Goal: Book appointment/travel/reservation

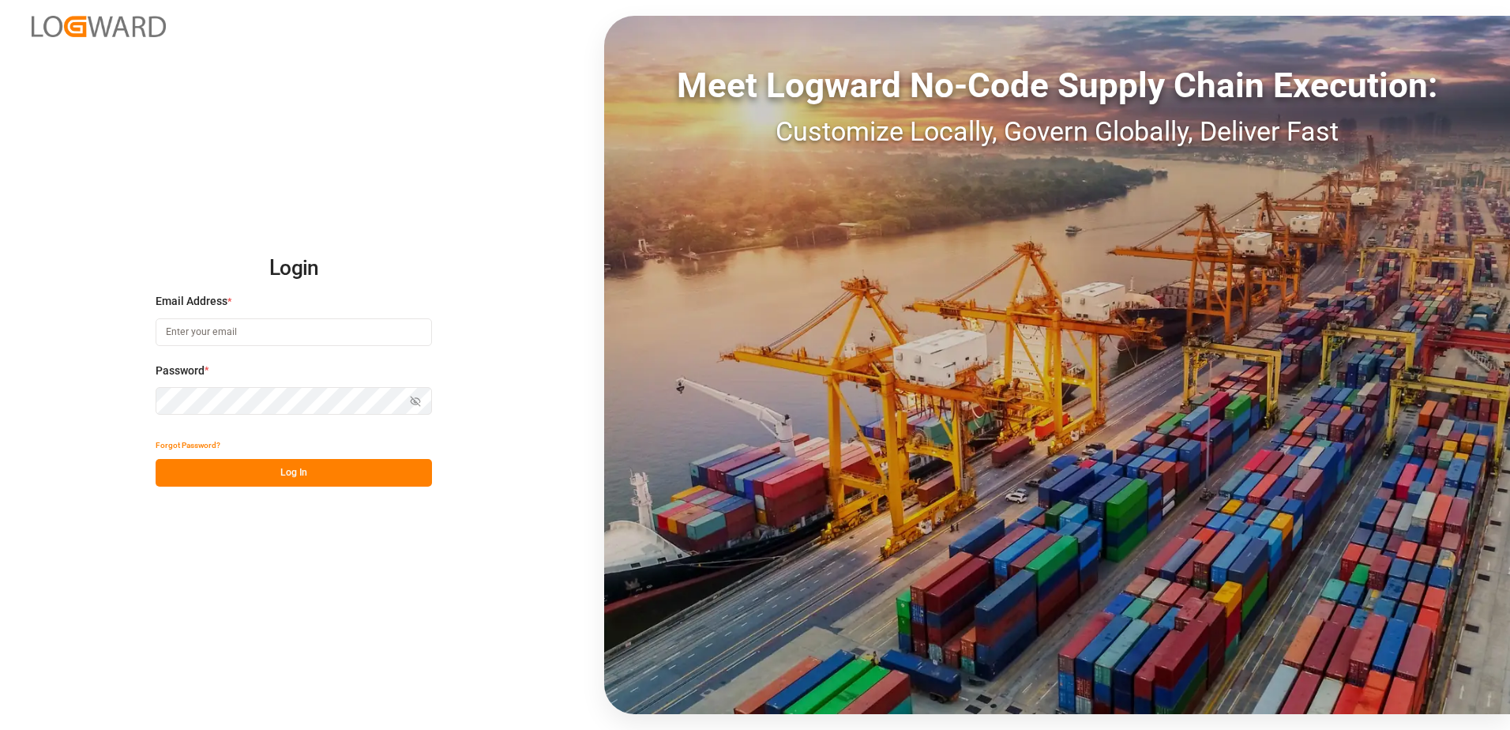
click at [198, 318] on input at bounding box center [294, 332] width 276 height 28
type input "brittney.young@fedex.com"
click at [421, 396] on icon "button" at bounding box center [415, 401] width 11 height 11
click at [370, 494] on div "Login Email Address * brittney.young@fedex.com Password * Hide password Forgot …" at bounding box center [755, 365] width 1510 height 730
click at [369, 483] on button "Log In" at bounding box center [294, 473] width 276 height 28
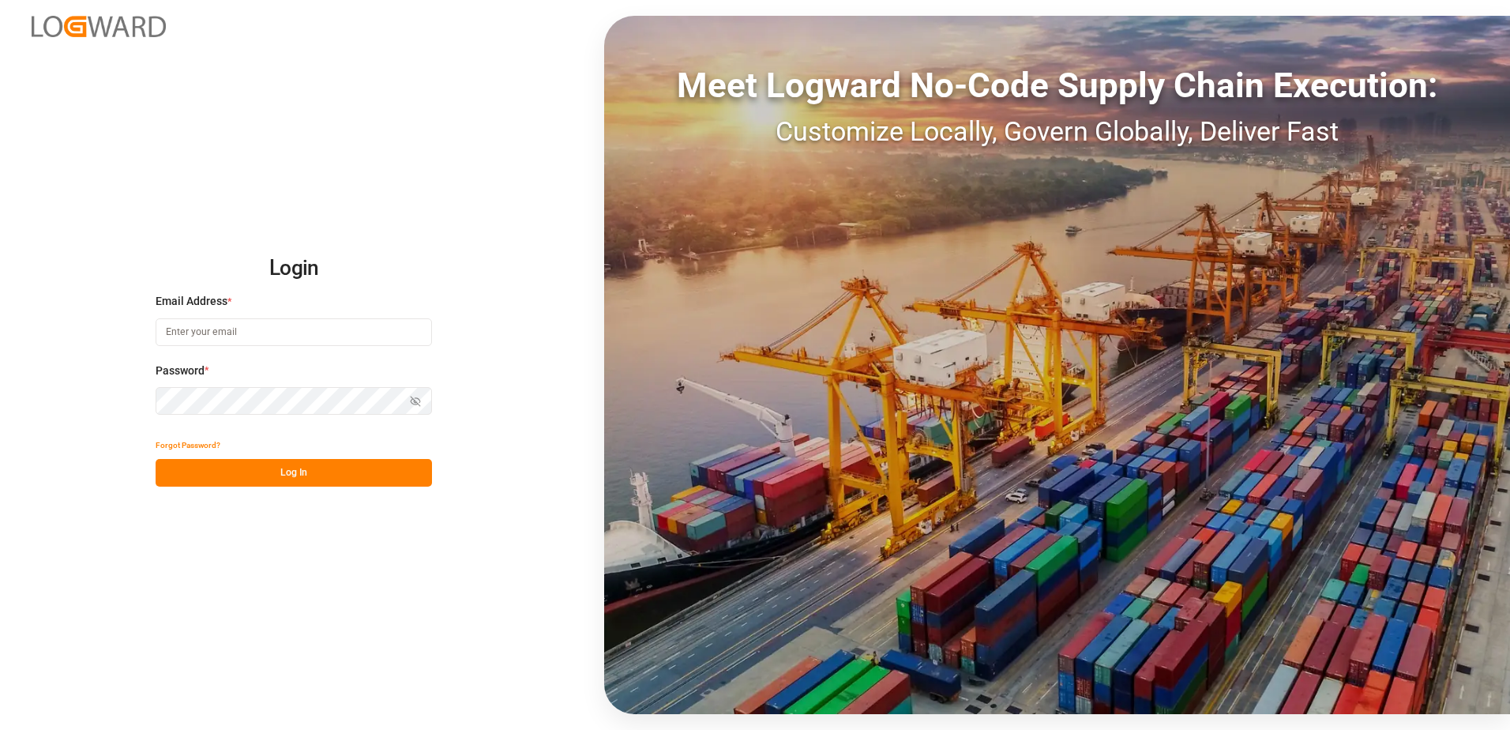
click at [311, 333] on input at bounding box center [294, 332] width 276 height 28
type input "[PERSON_NAME][EMAIL_ADDRESS][PERSON_NAME][DOMAIN_NAME]"
click at [408, 397] on button "Show password" at bounding box center [415, 401] width 33 height 28
click at [359, 478] on button "Log In" at bounding box center [294, 473] width 276 height 28
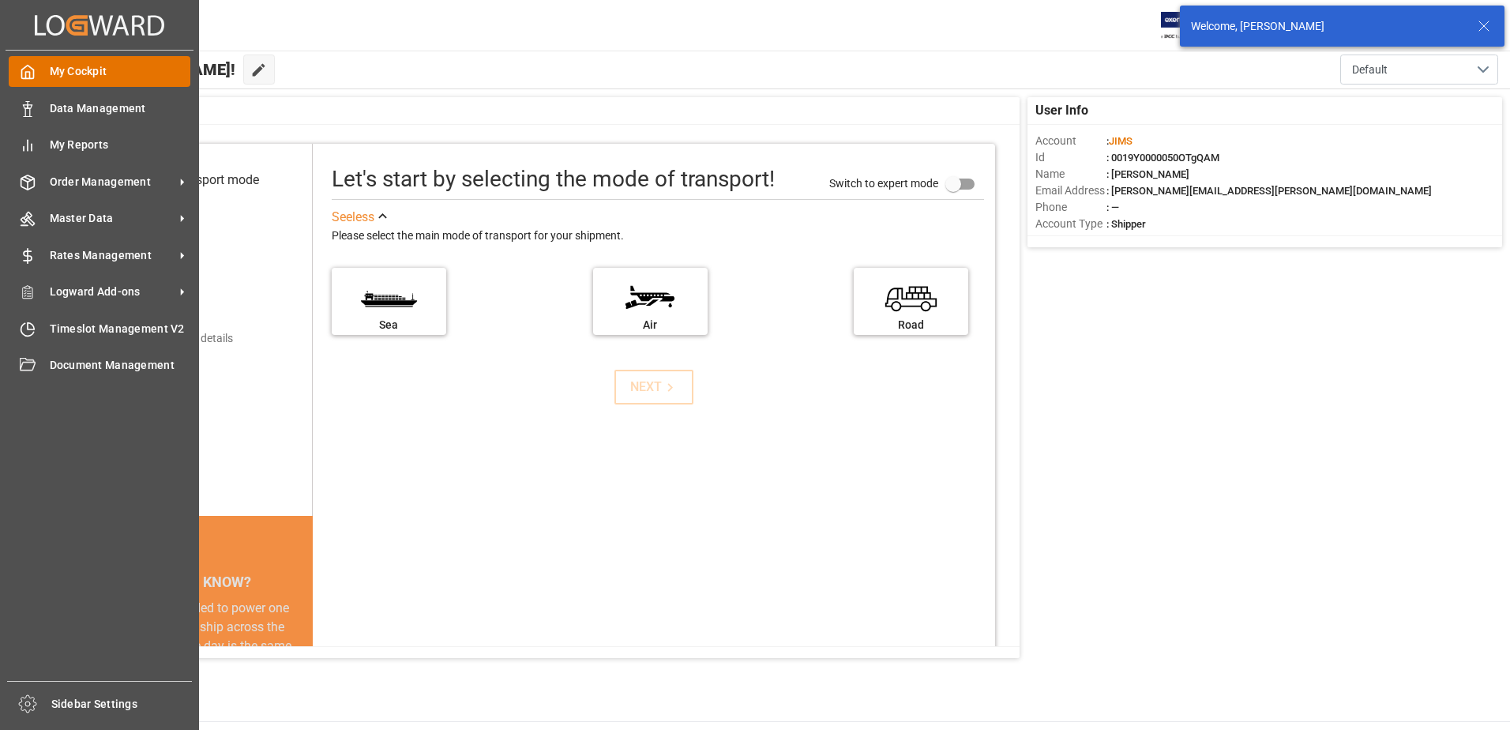
click at [44, 76] on div "My Cockpit My Cockpit" at bounding box center [100, 71] width 182 height 31
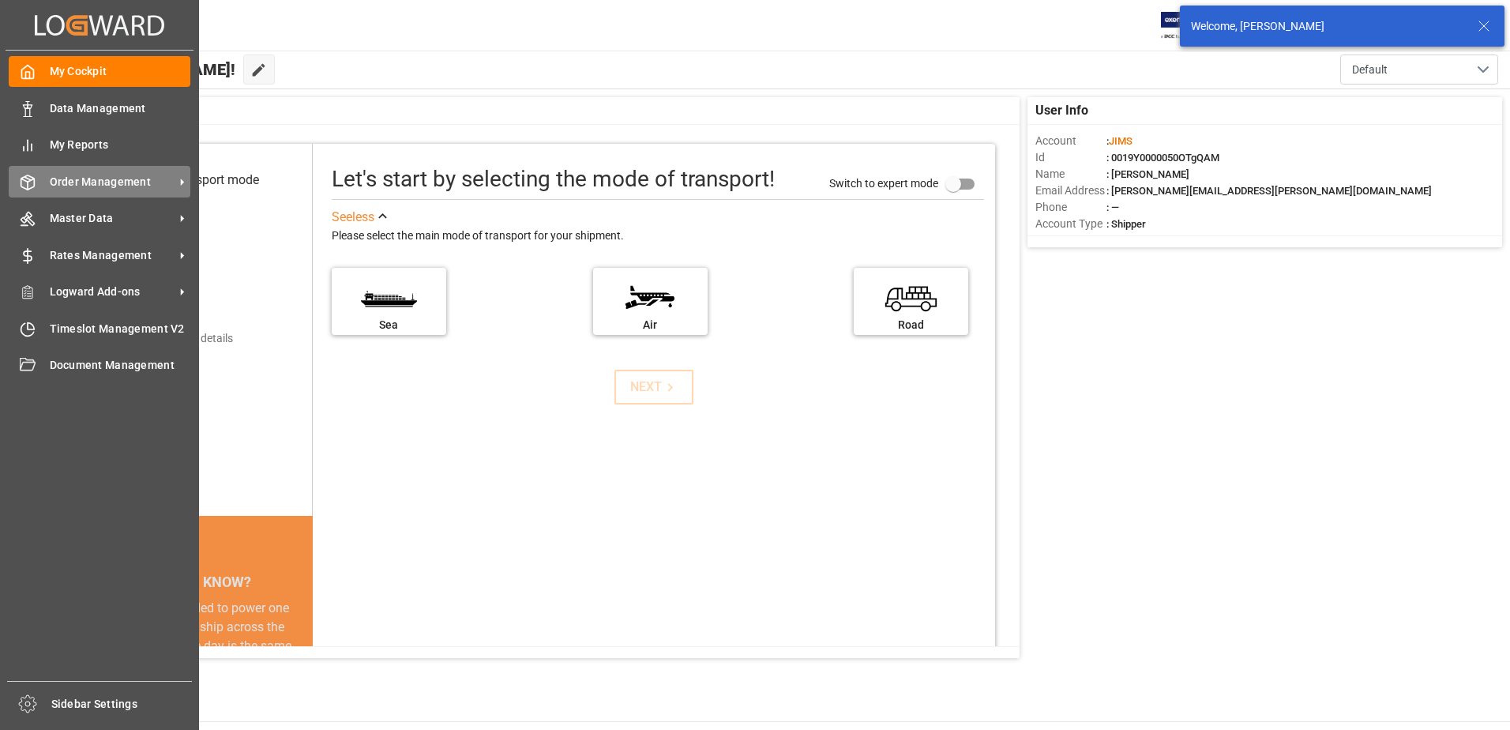
click at [71, 177] on span "Order Management" at bounding box center [112, 182] width 125 height 17
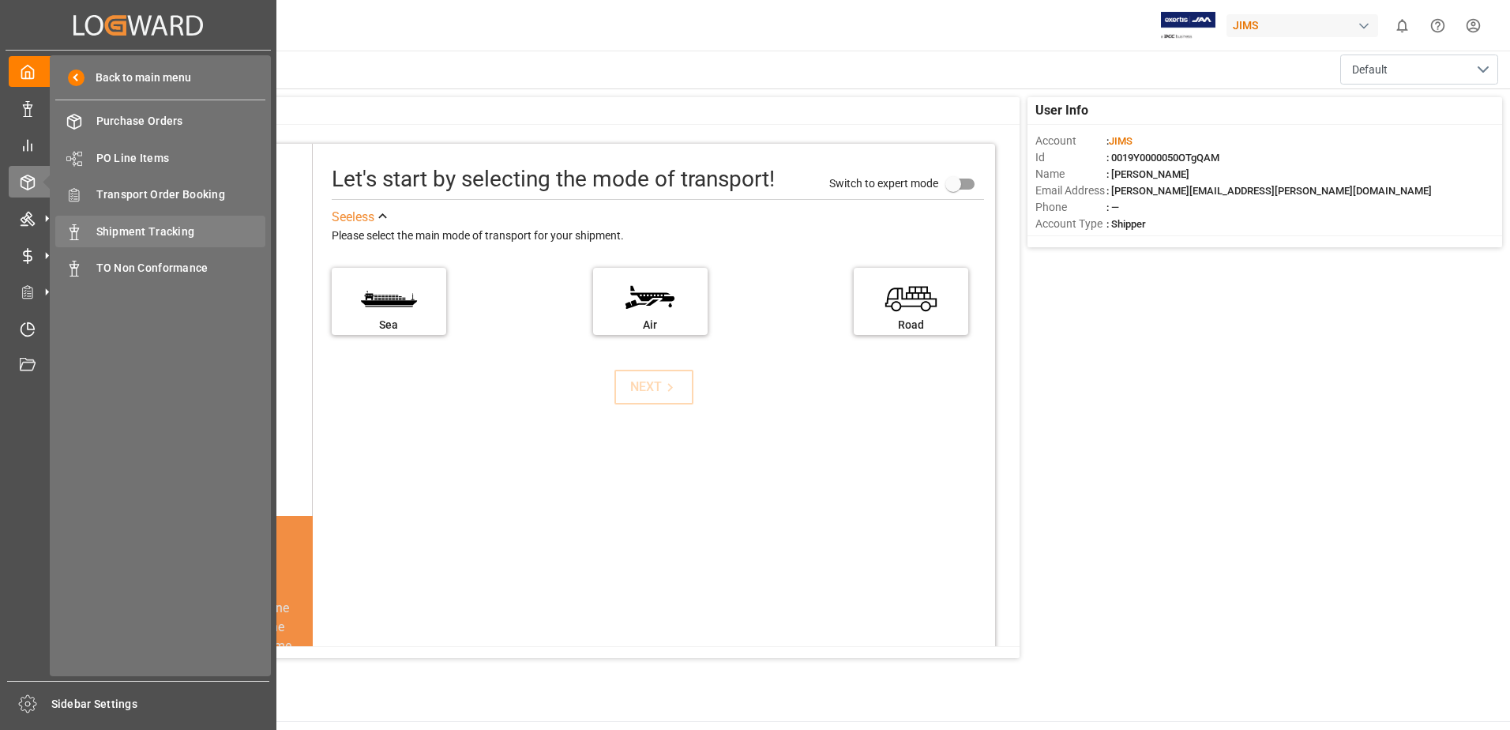
click at [205, 240] on div "Shipment Tracking Shipment Tracking" at bounding box center [160, 231] width 210 height 31
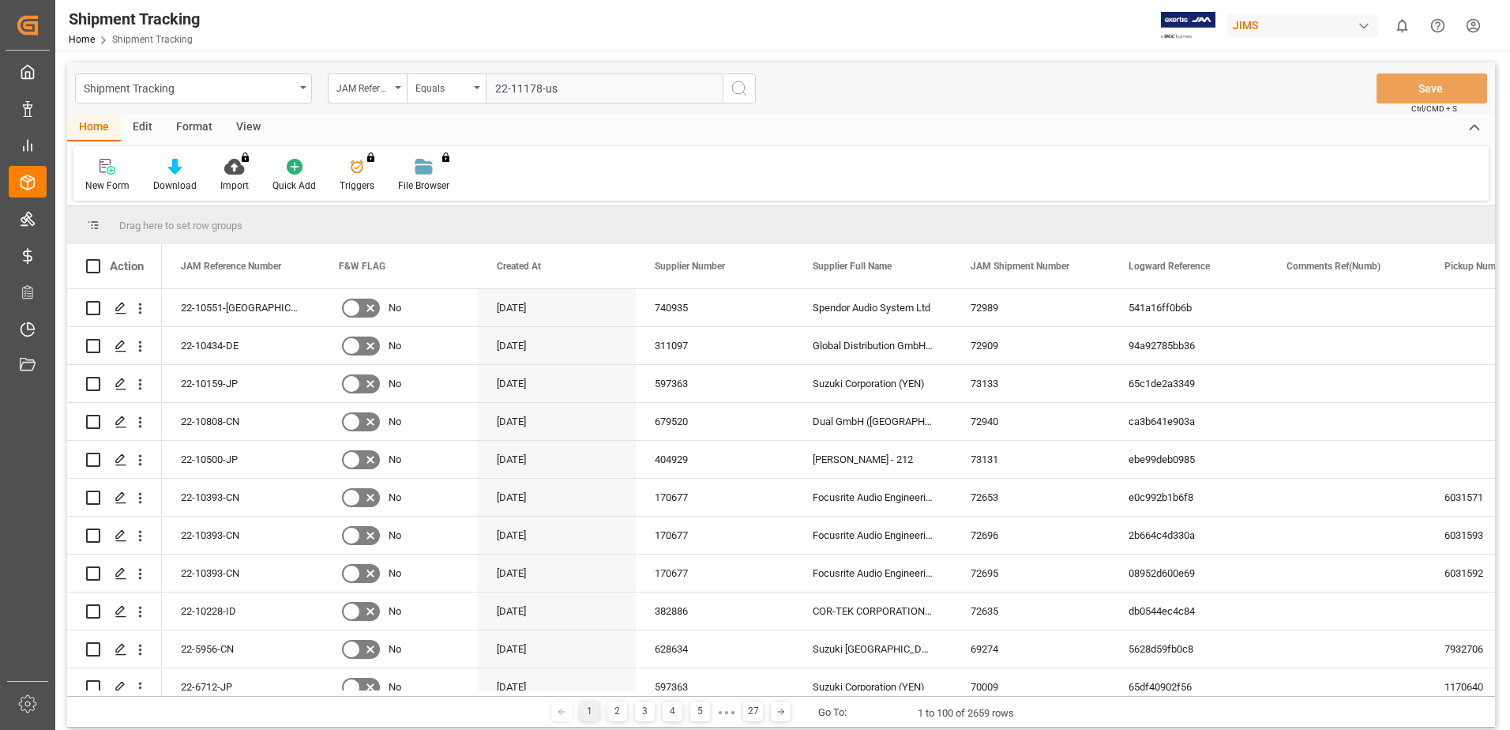
type input "22-11178-us"
click at [746, 90] on icon "search button" at bounding box center [739, 88] width 19 height 19
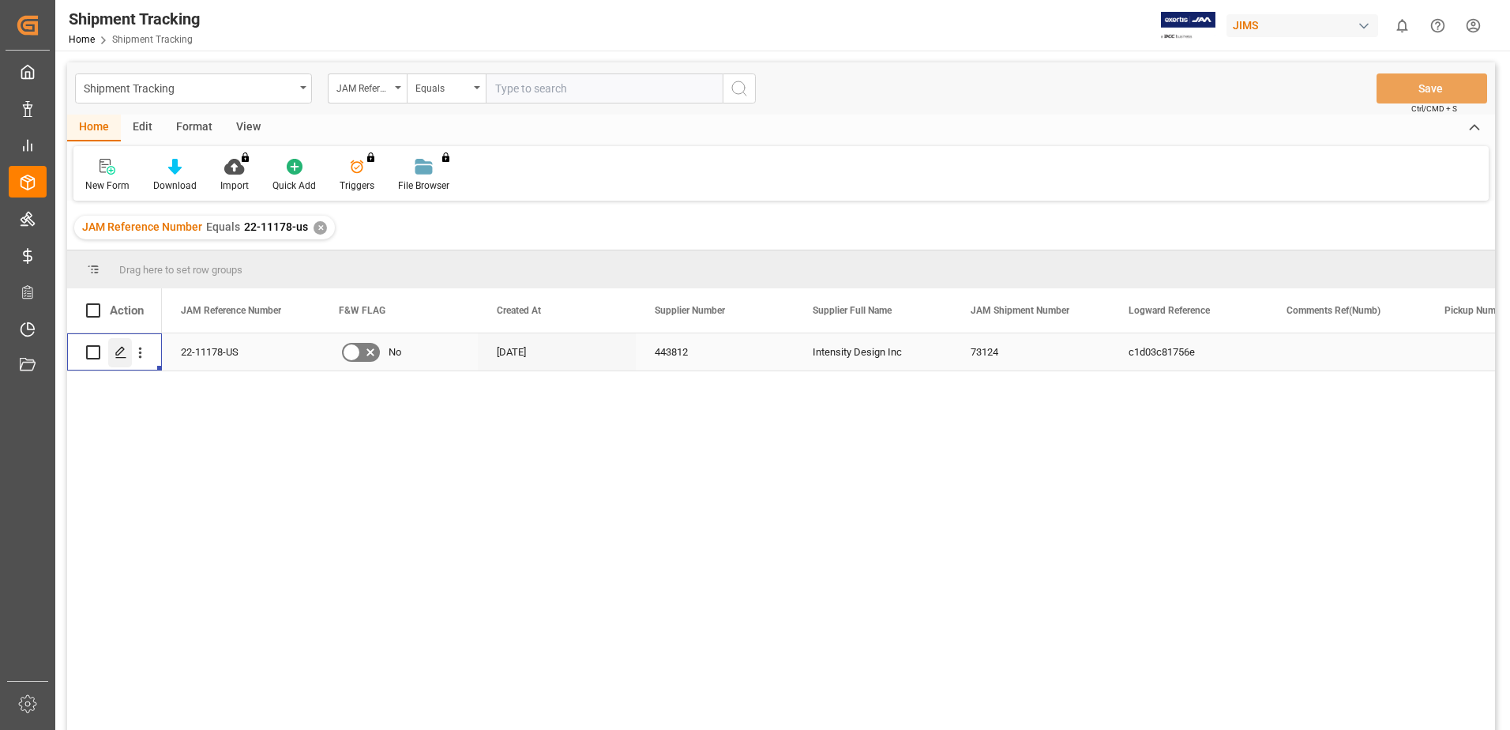
click at [115, 349] on icon "Press SPACE to select this row." at bounding box center [121, 352] width 13 height 13
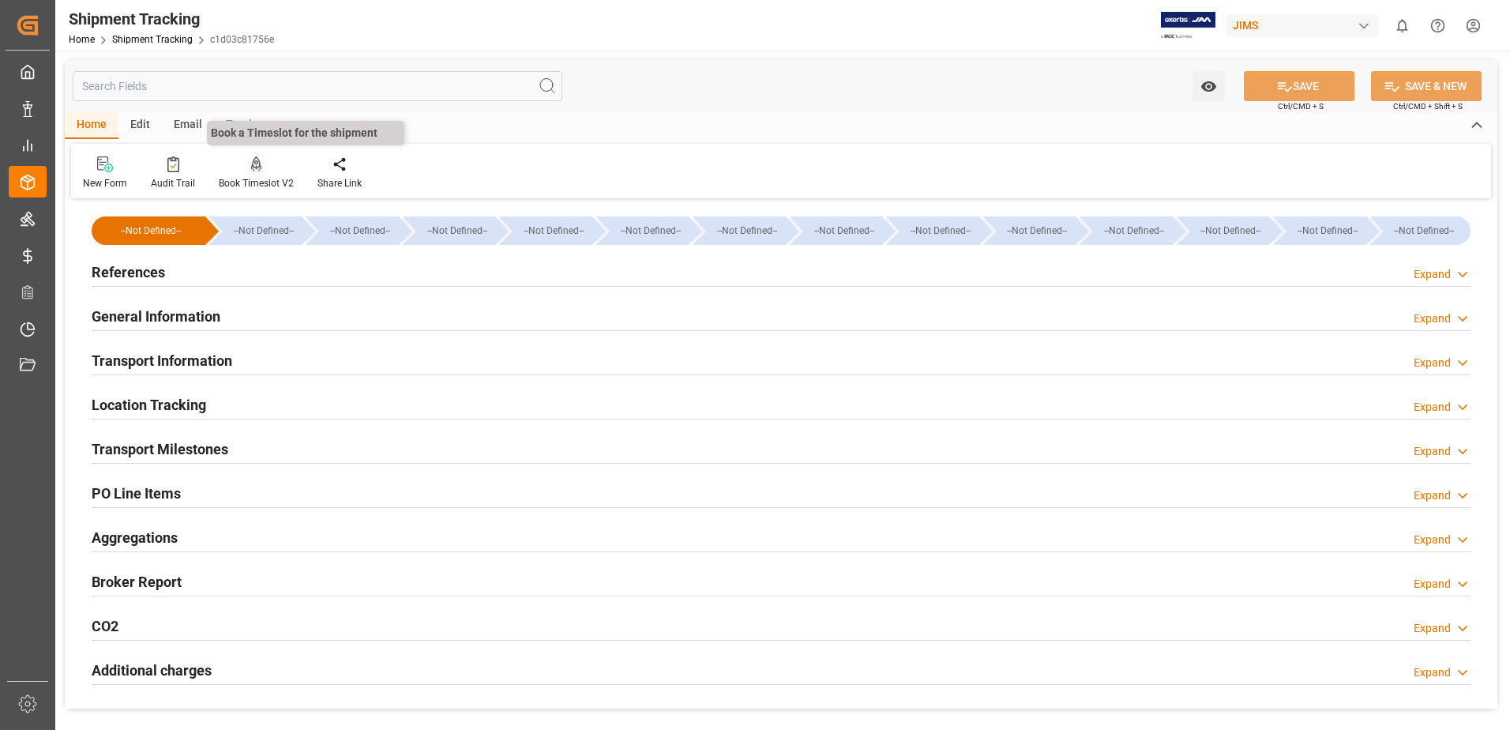
click at [245, 168] on div at bounding box center [256, 164] width 75 height 17
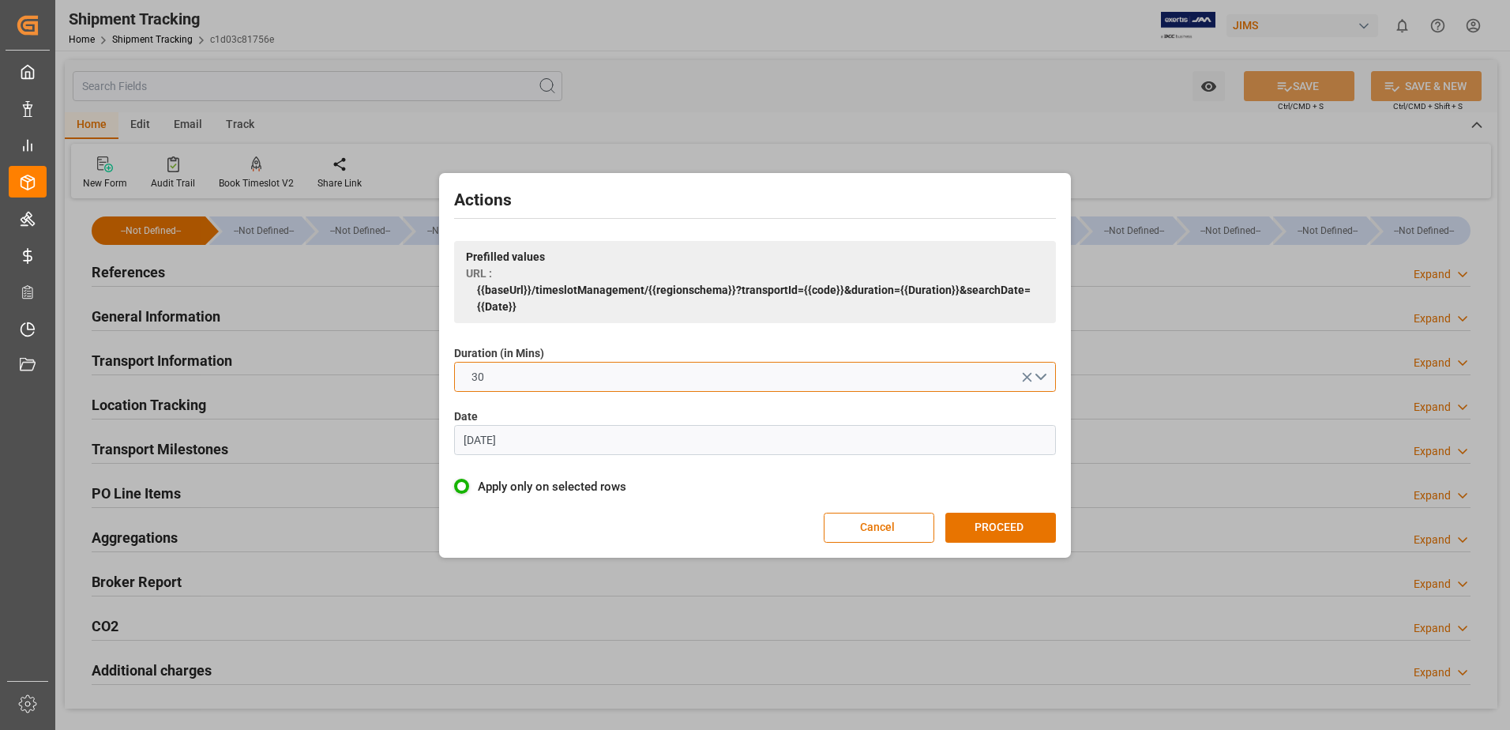
click at [730, 378] on button "30" at bounding box center [755, 377] width 602 height 30
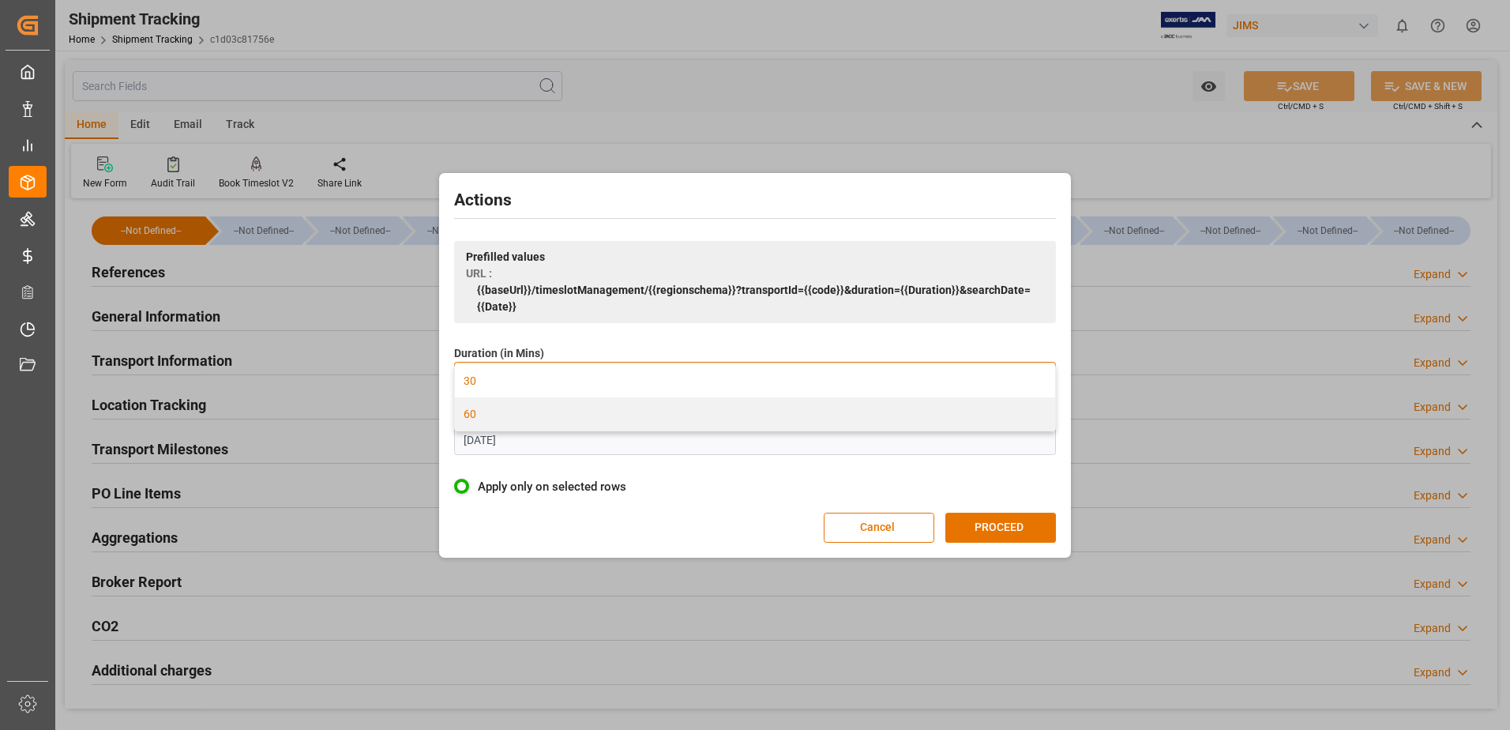
click at [601, 417] on div "60" at bounding box center [755, 413] width 600 height 33
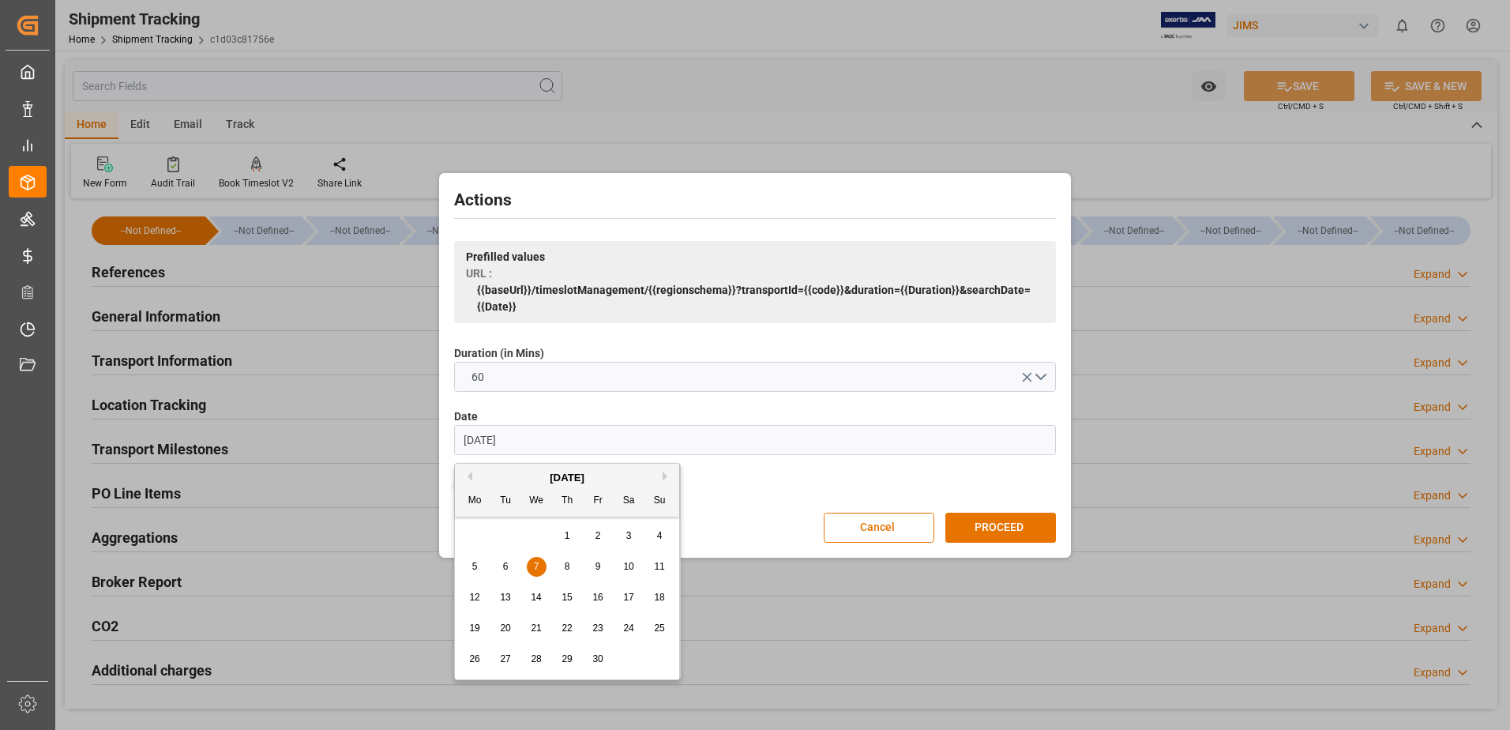
drag, startPoint x: 524, startPoint y: 446, endPoint x: 420, endPoint y: 458, distance: 104.9
click at [420, 458] on div "Actions Prefilled values URL : {{baseUrl}}/timeslotManagement/{{regionschema}}?…" at bounding box center [755, 365] width 1510 height 730
click at [508, 625] on span "23" at bounding box center [505, 627] width 10 height 11
type input "[DATE]"
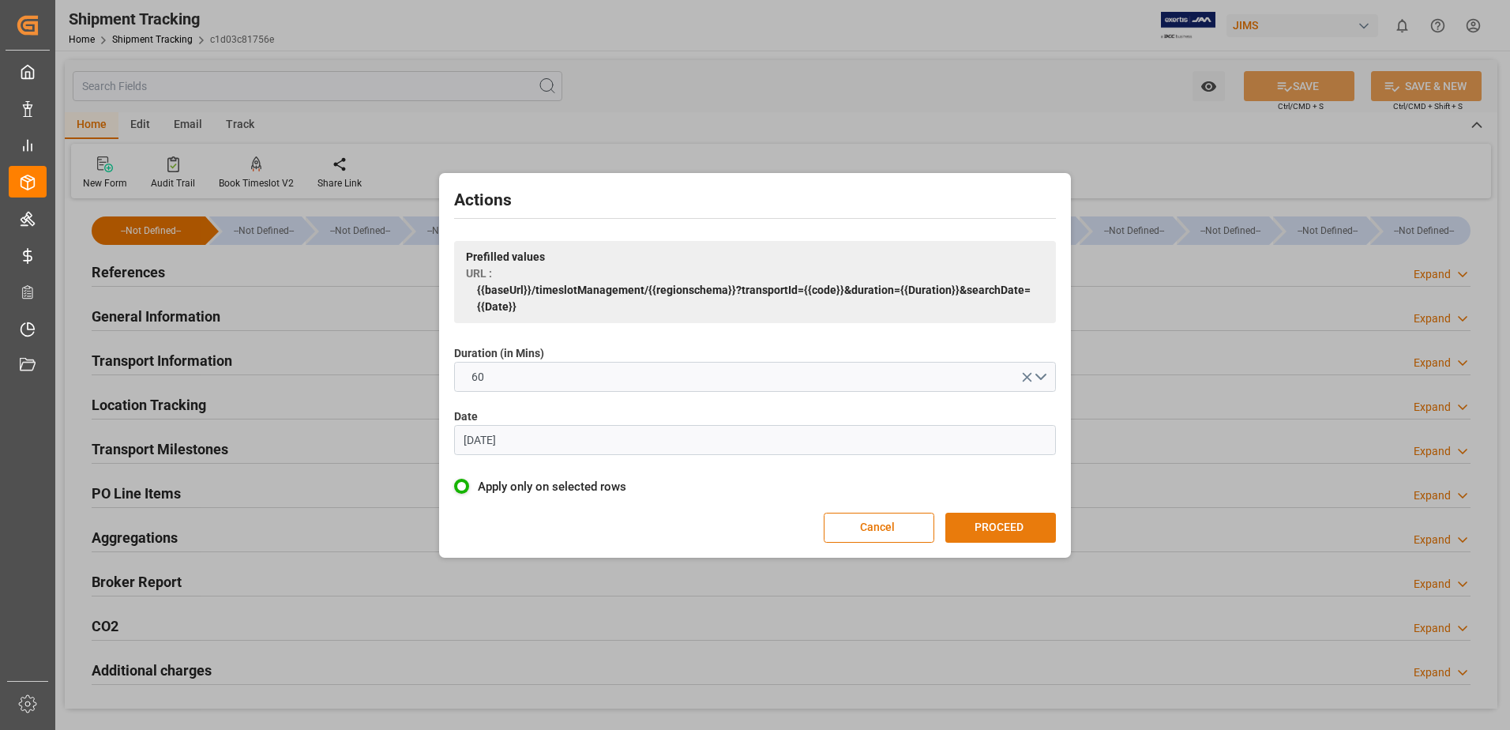
click at [971, 520] on button "PROCEED" at bounding box center [1001, 528] width 111 height 30
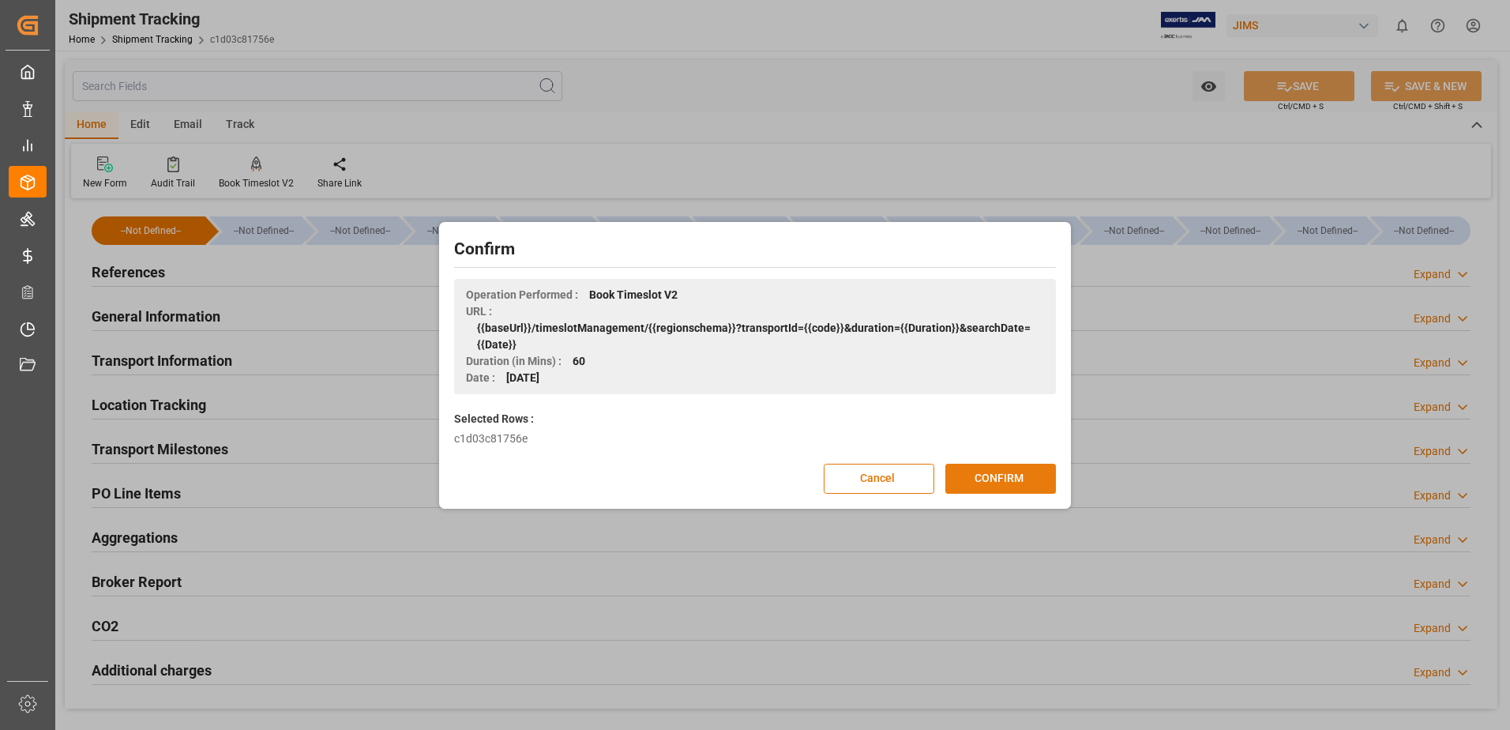
click at [1019, 482] on button "CONFIRM" at bounding box center [1001, 479] width 111 height 30
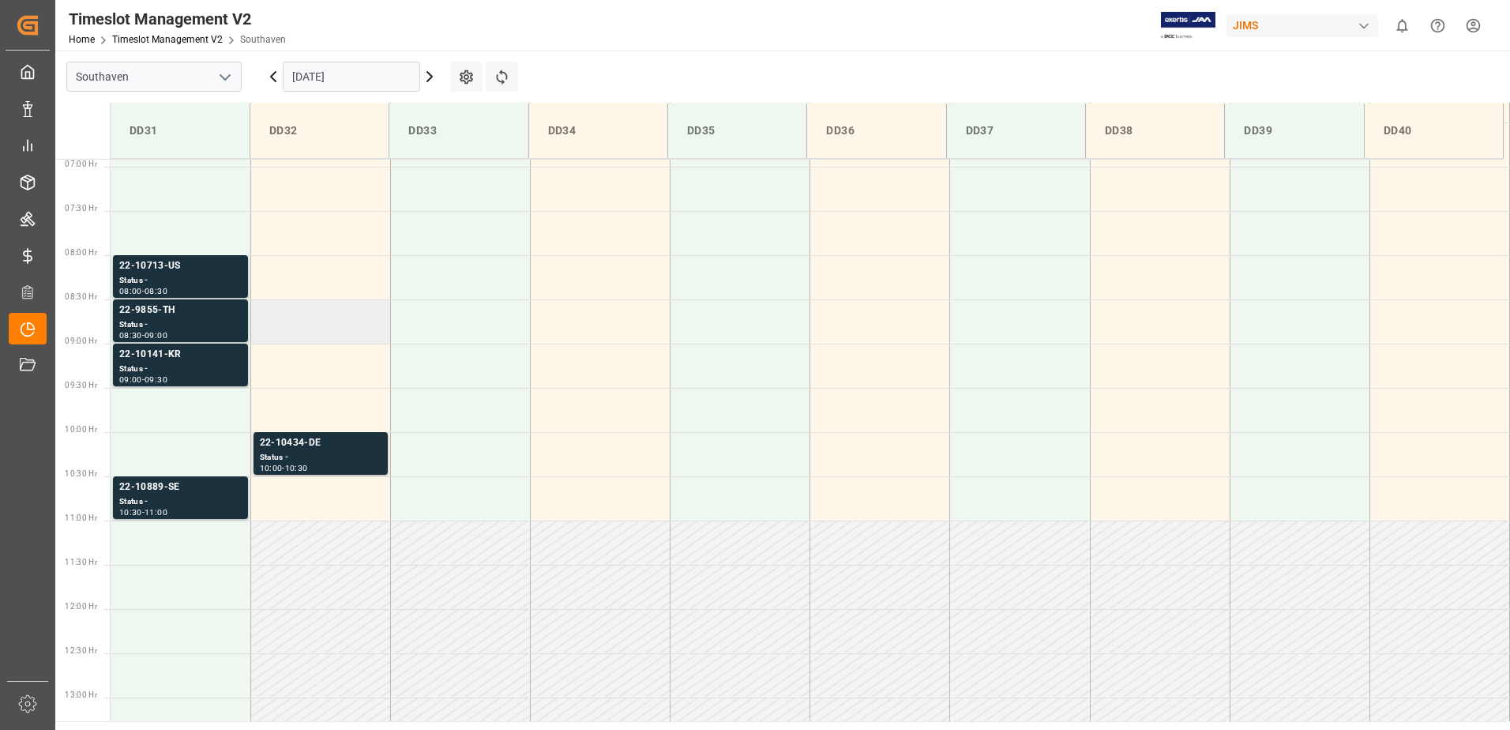
scroll to position [568, 0]
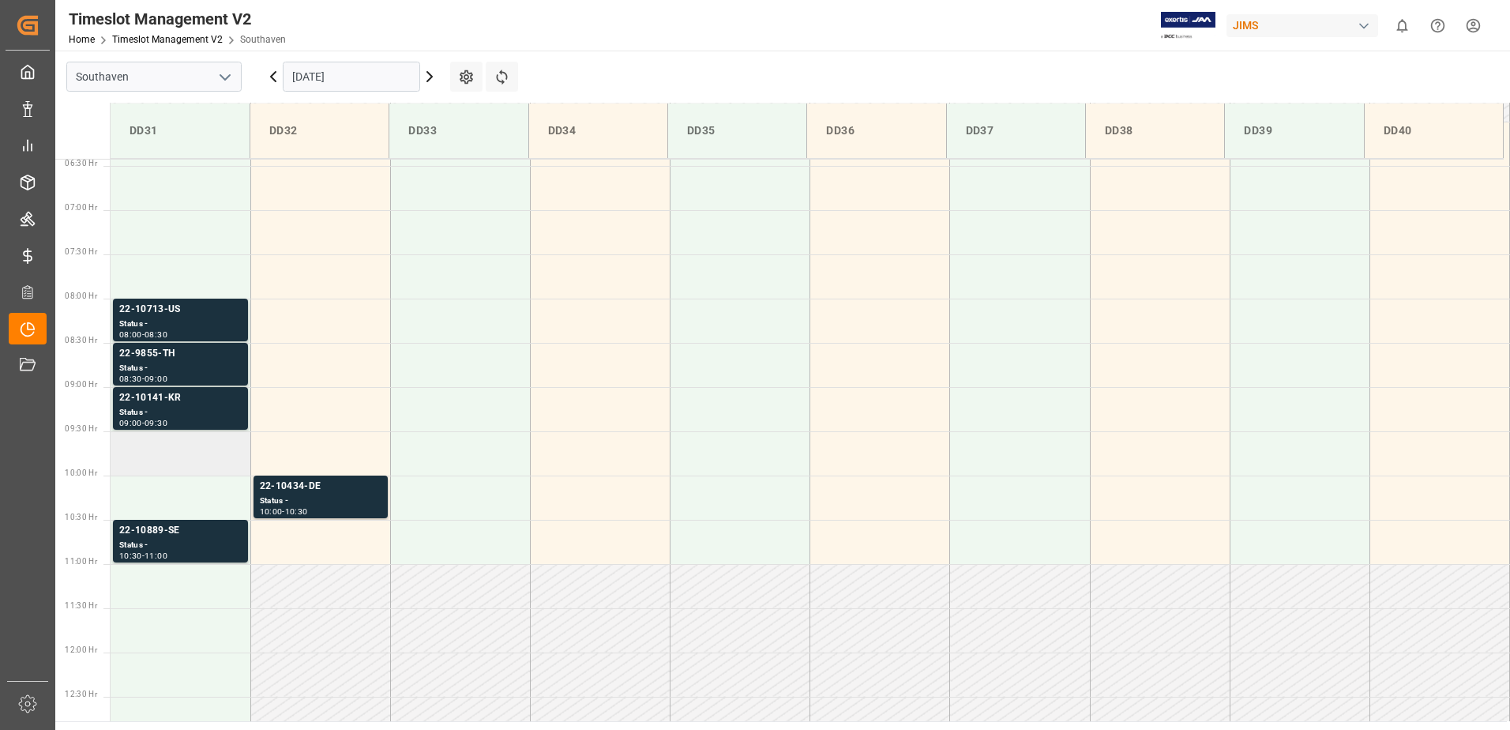
click at [185, 455] on td at bounding box center [181, 453] width 140 height 44
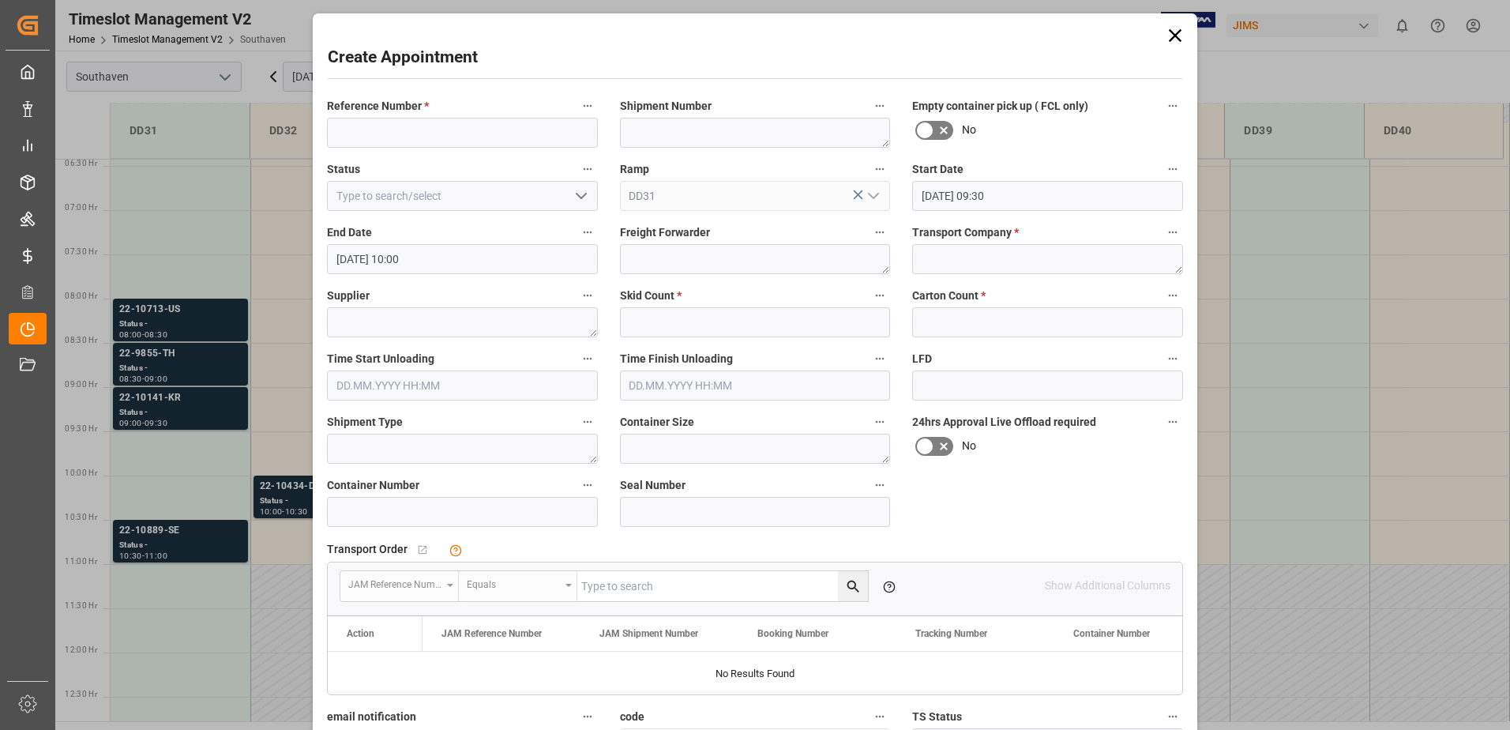
type input "23.09.2025 09:30"
type input "23.09.2025 10:00"
click at [418, 123] on input at bounding box center [462, 133] width 271 height 30
type input "22-11178-us"
click at [983, 263] on textarea at bounding box center [1047, 259] width 271 height 30
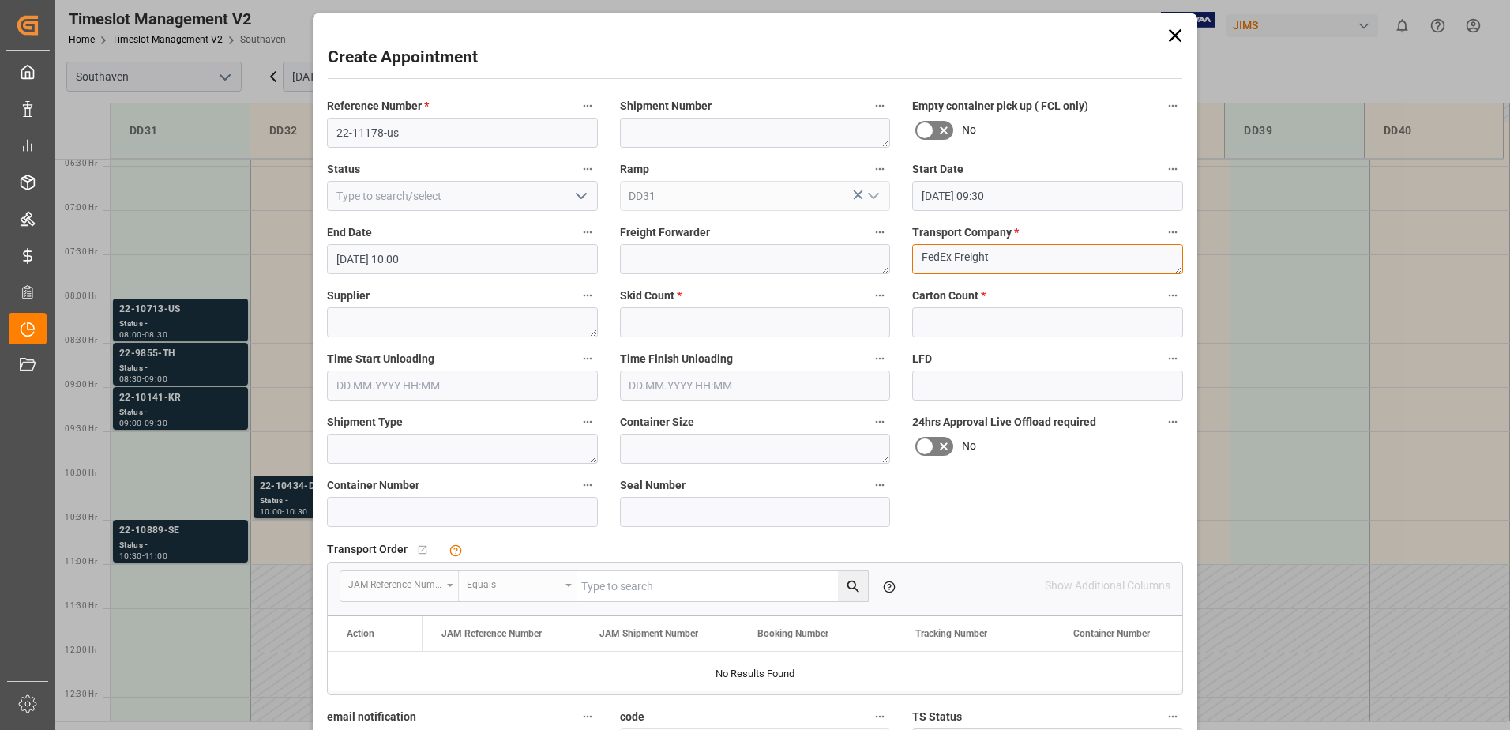
type textarea "FedEx Freight"
click at [825, 316] on input "text" at bounding box center [755, 322] width 271 height 30
type input "1"
click at [933, 310] on input "text" at bounding box center [1047, 322] width 271 height 30
type input "0"
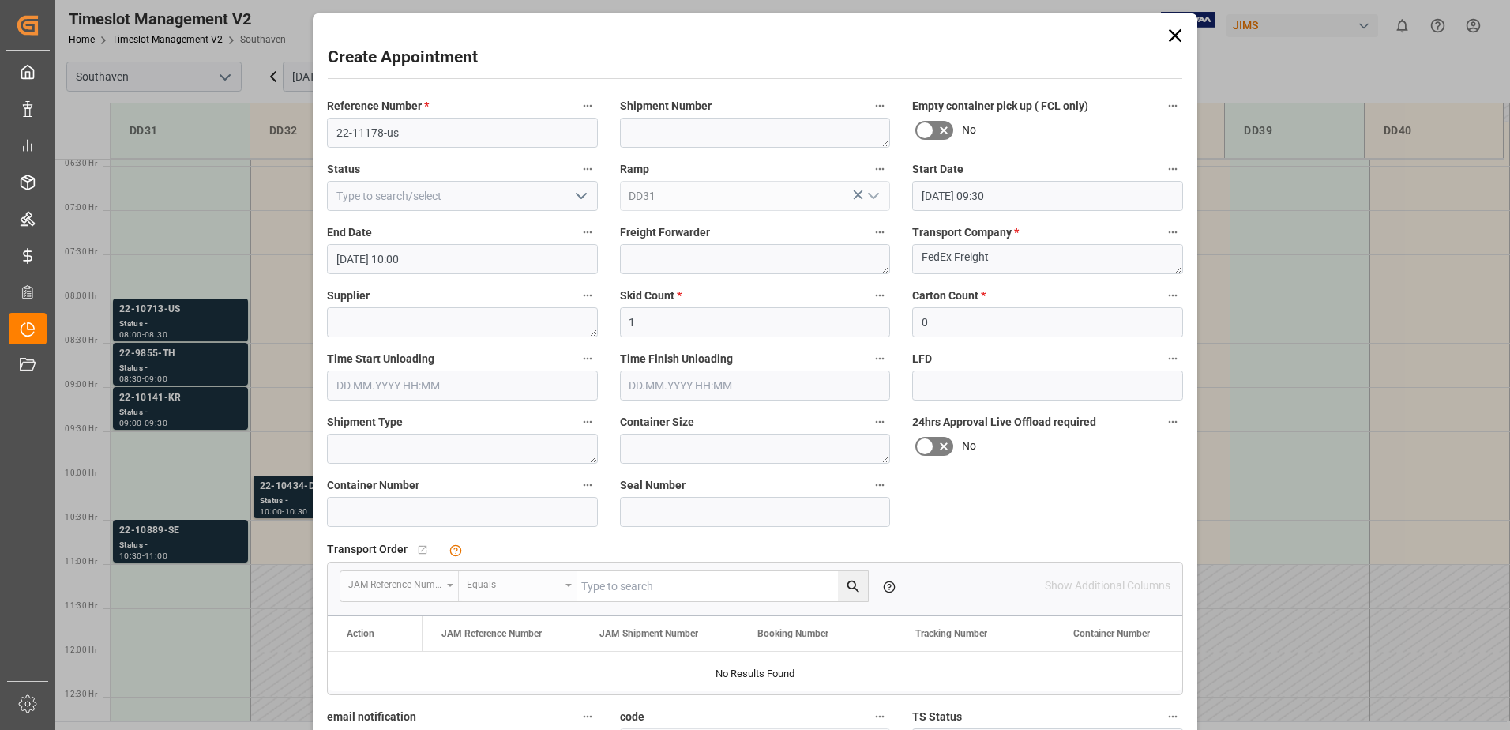
click at [896, 356] on div "Time Finish Unloading" at bounding box center [755, 374] width 293 height 63
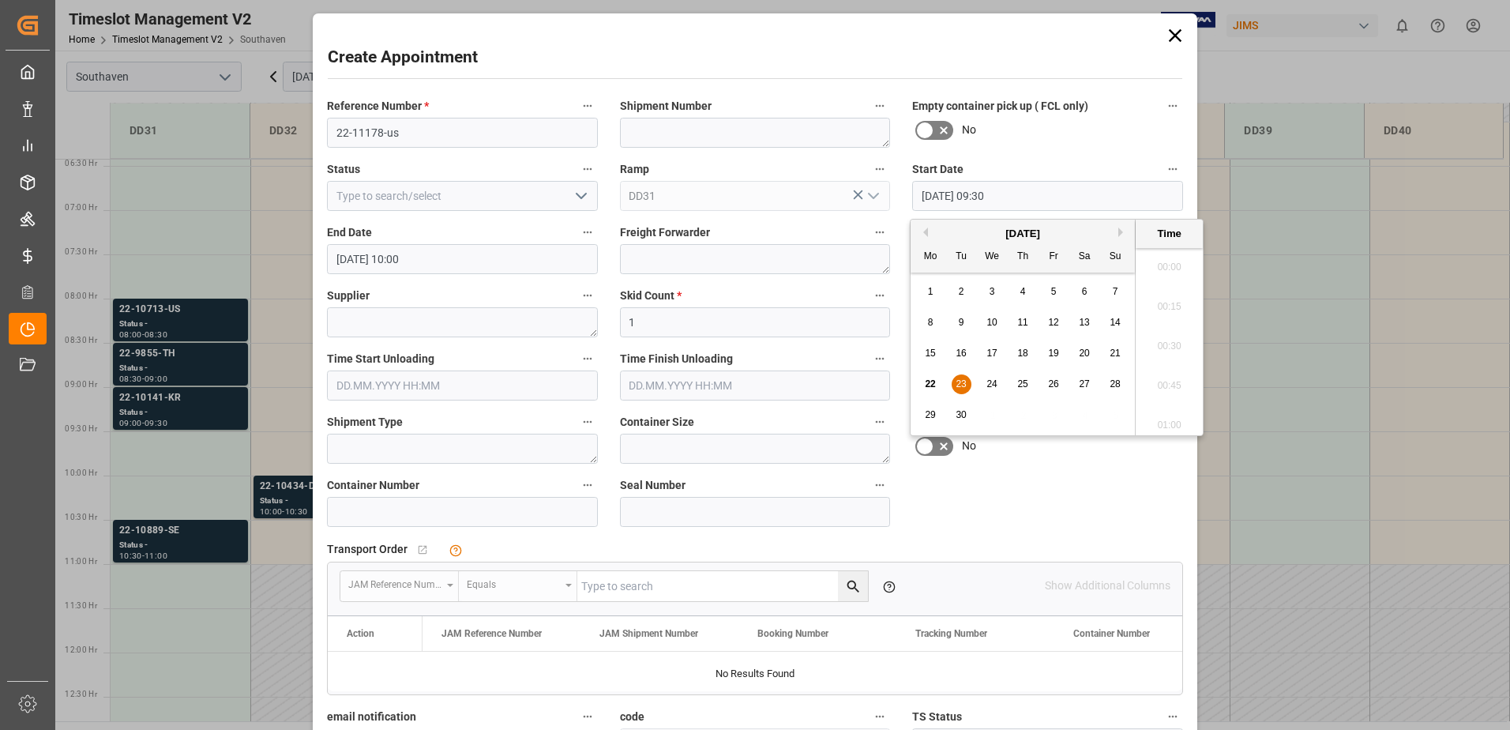
click at [1013, 190] on input "23.09.2025 09:30" at bounding box center [1047, 196] width 271 height 30
click at [1156, 292] on ul "00:00 00:15 00:30 00:45 01:00 01:15 01:30 01:45 02:00 02:15 02:30 02:45 03:00 0…" at bounding box center [1169, 341] width 67 height 187
click at [1172, 32] on icon at bounding box center [1175, 35] width 22 height 22
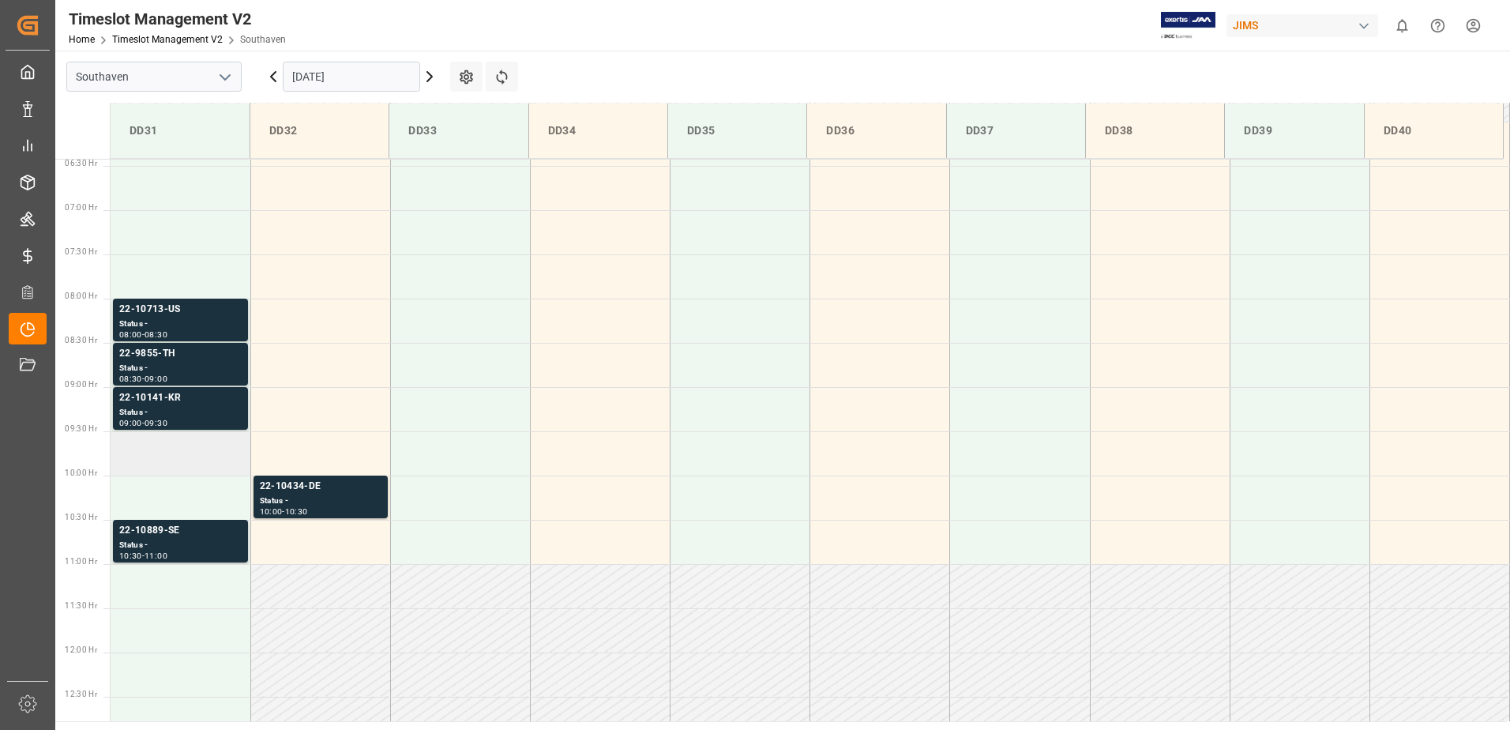
click at [136, 455] on td at bounding box center [181, 453] width 140 height 44
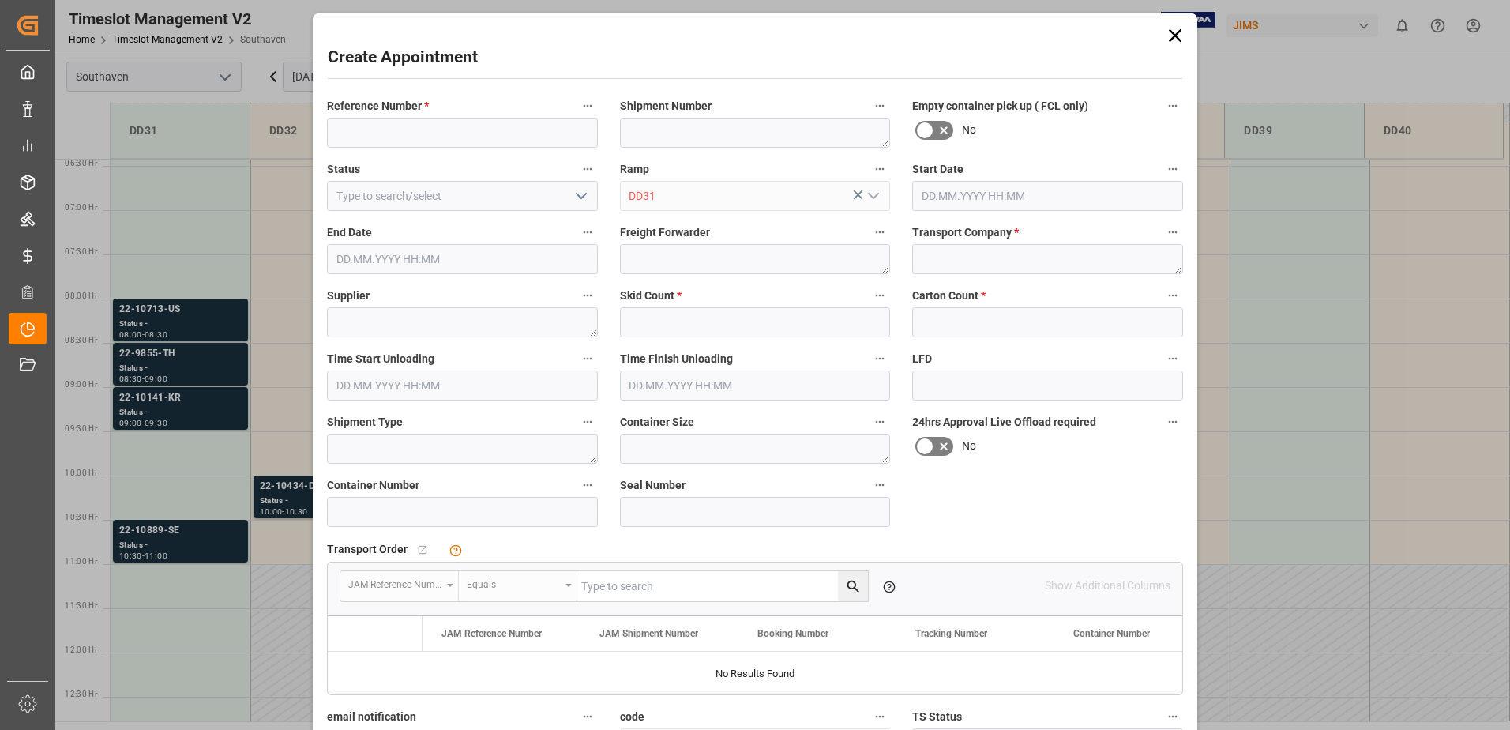
type input "23.09.2025 09:30"
type input "23.09.2025 10:00"
click at [470, 135] on input at bounding box center [462, 133] width 271 height 30
type input "22-11178-us"
click at [1024, 265] on textarea at bounding box center [1047, 259] width 271 height 30
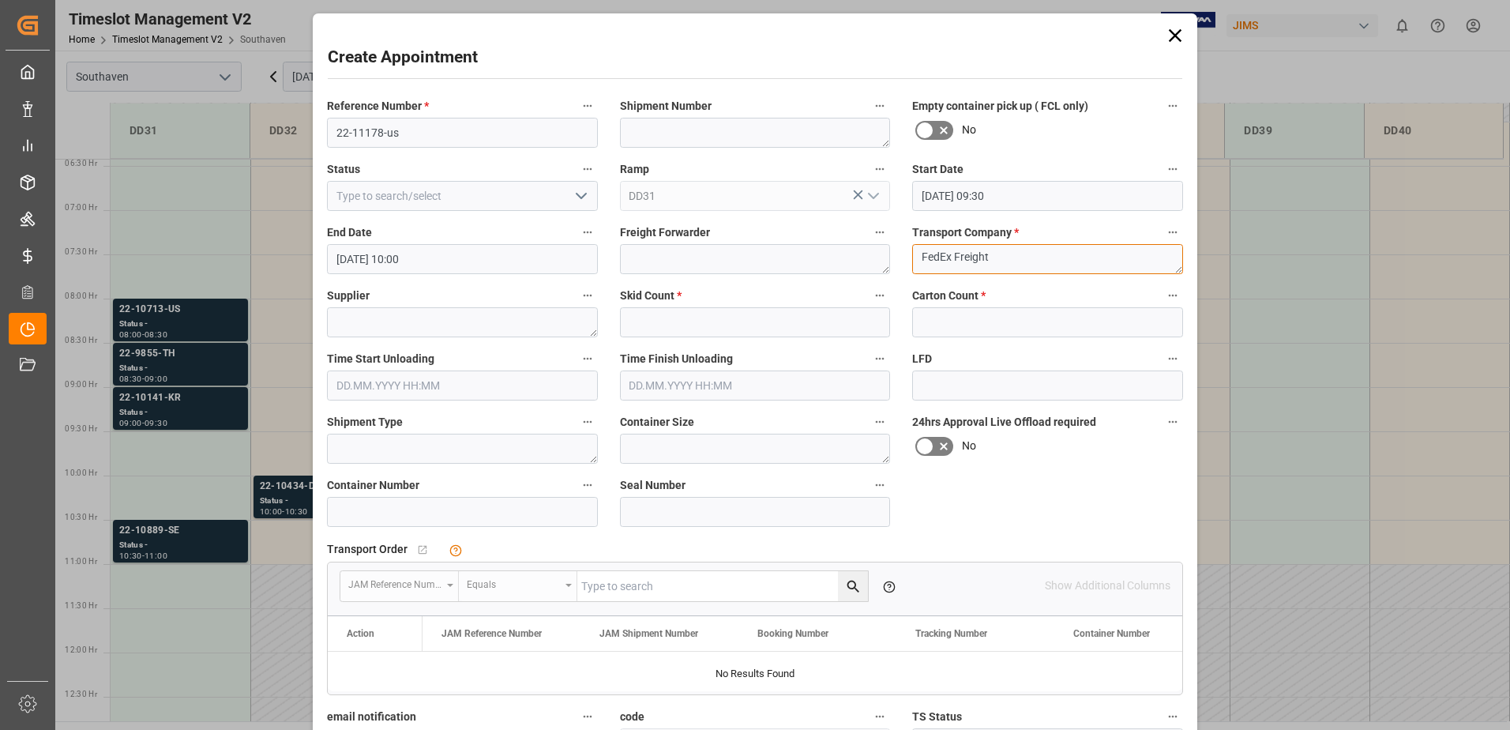
type textarea "FedEx Freight"
click at [756, 319] on input "text" at bounding box center [755, 322] width 271 height 30
type input "1"
click at [957, 307] on input "text" at bounding box center [1047, 322] width 271 height 30
type input "0"
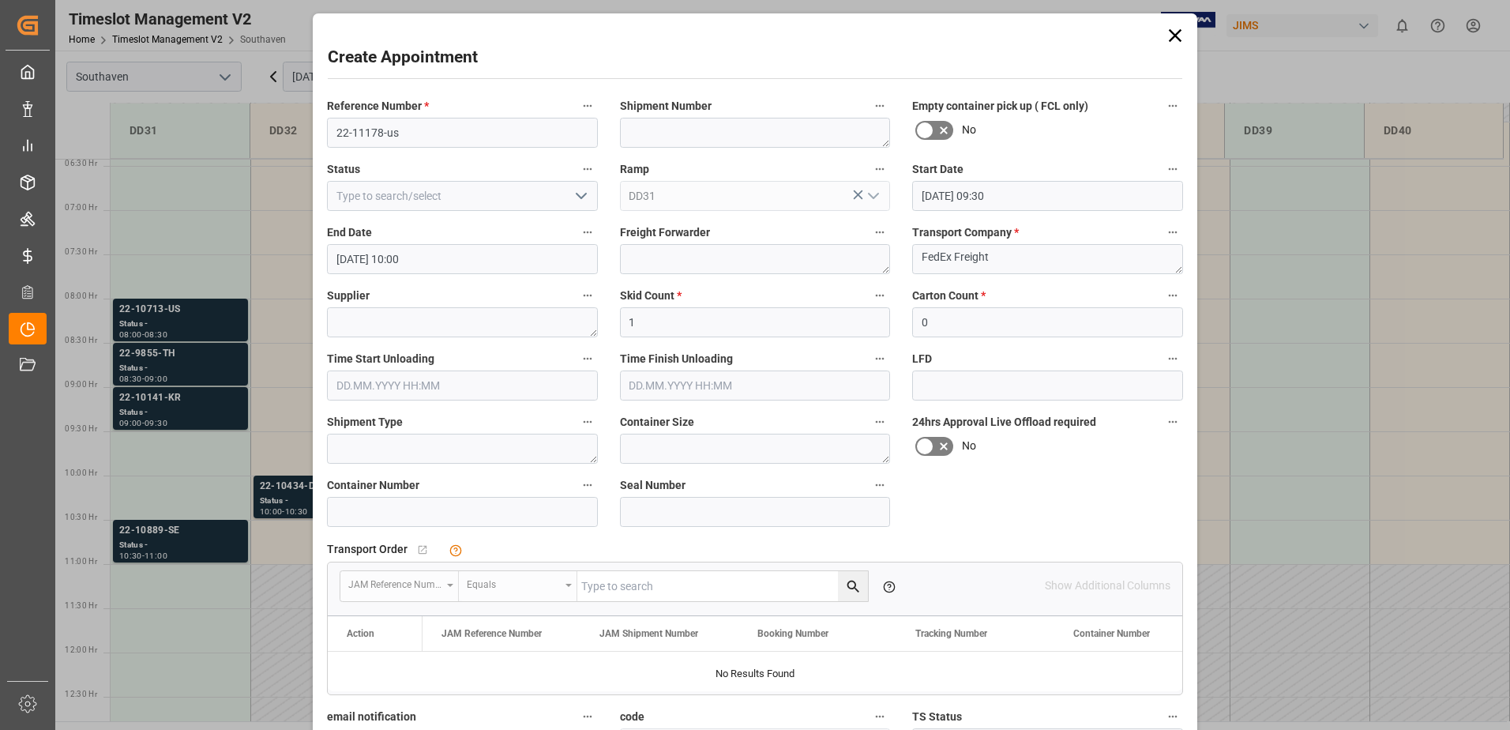
click at [888, 275] on div "Freight Forwarder" at bounding box center [755, 247] width 293 height 63
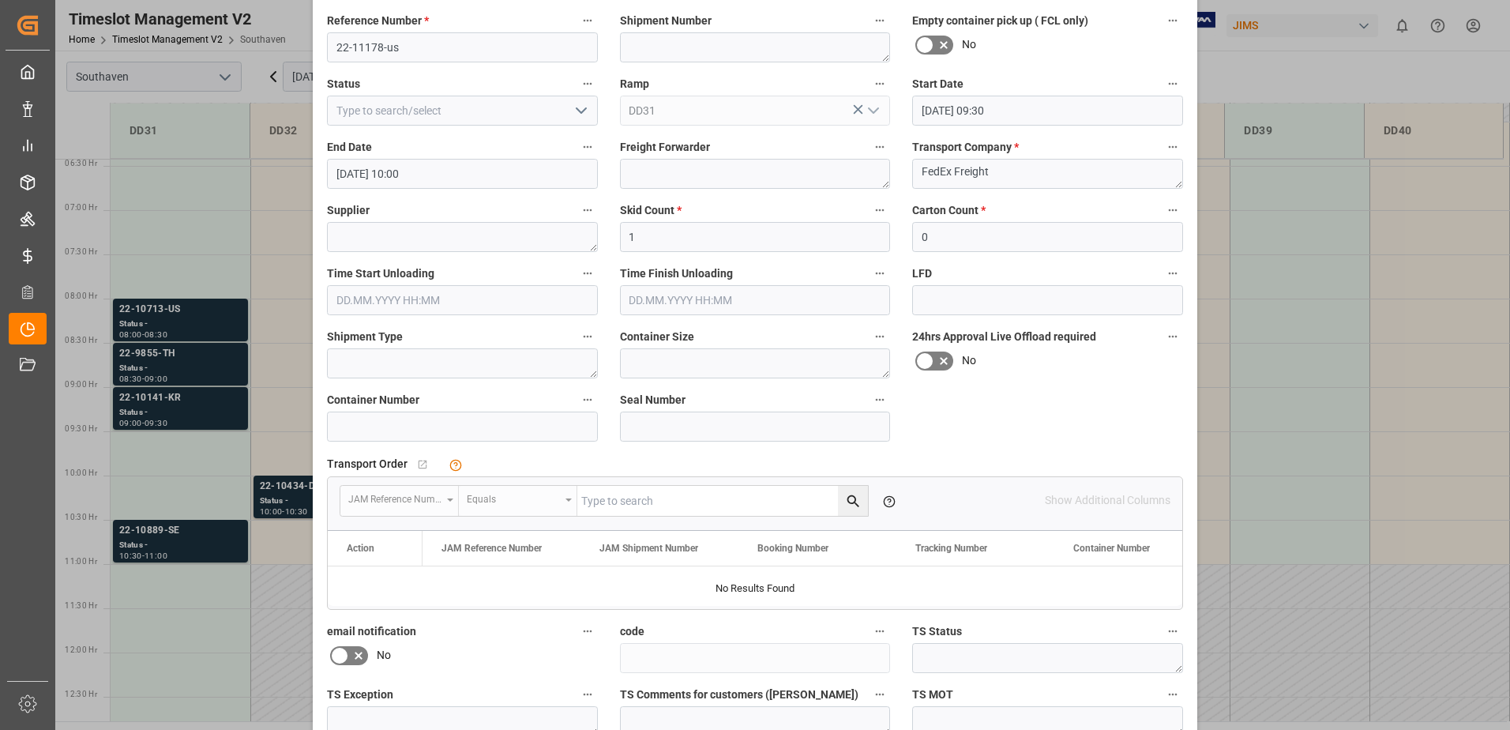
scroll to position [235, 0]
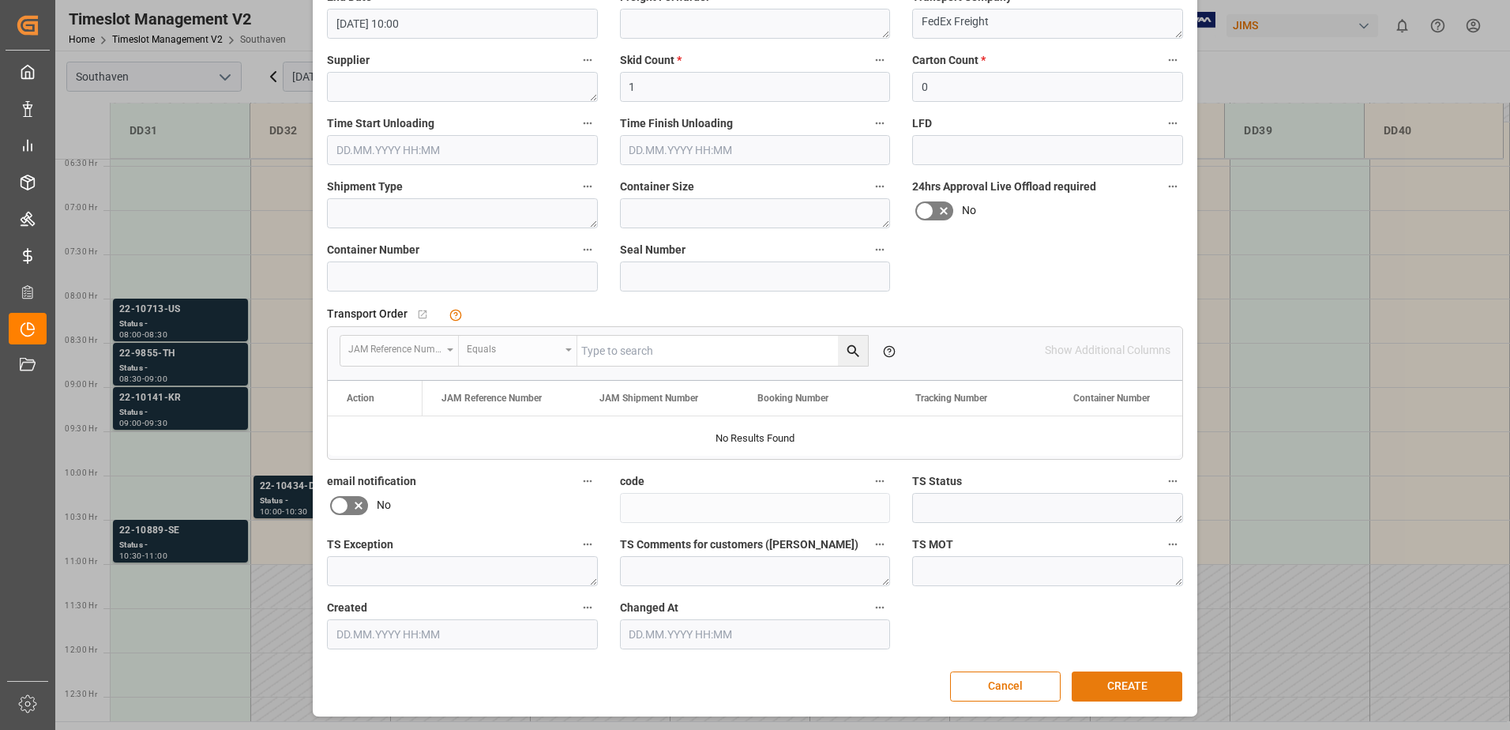
click at [1118, 675] on button "CREATE" at bounding box center [1127, 686] width 111 height 30
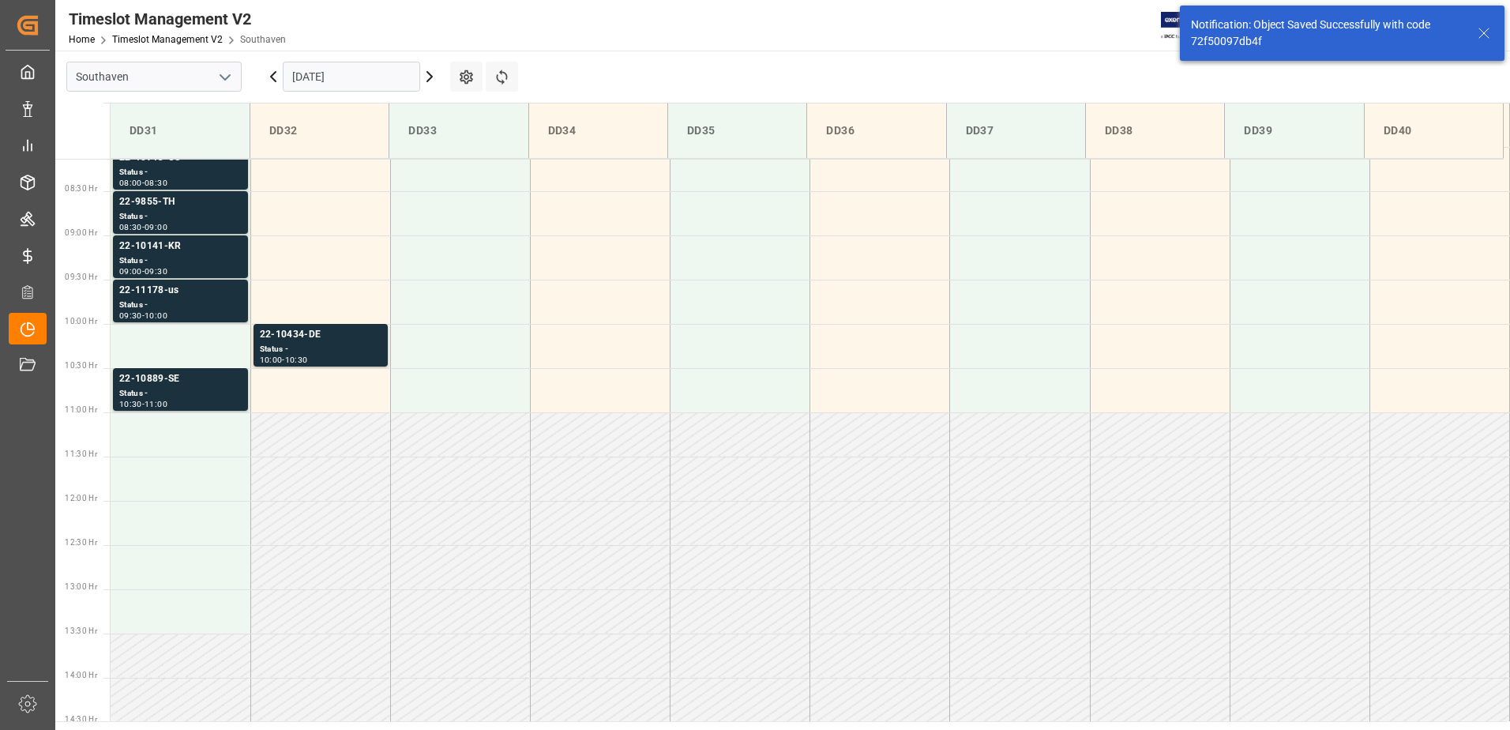
scroll to position [697, 0]
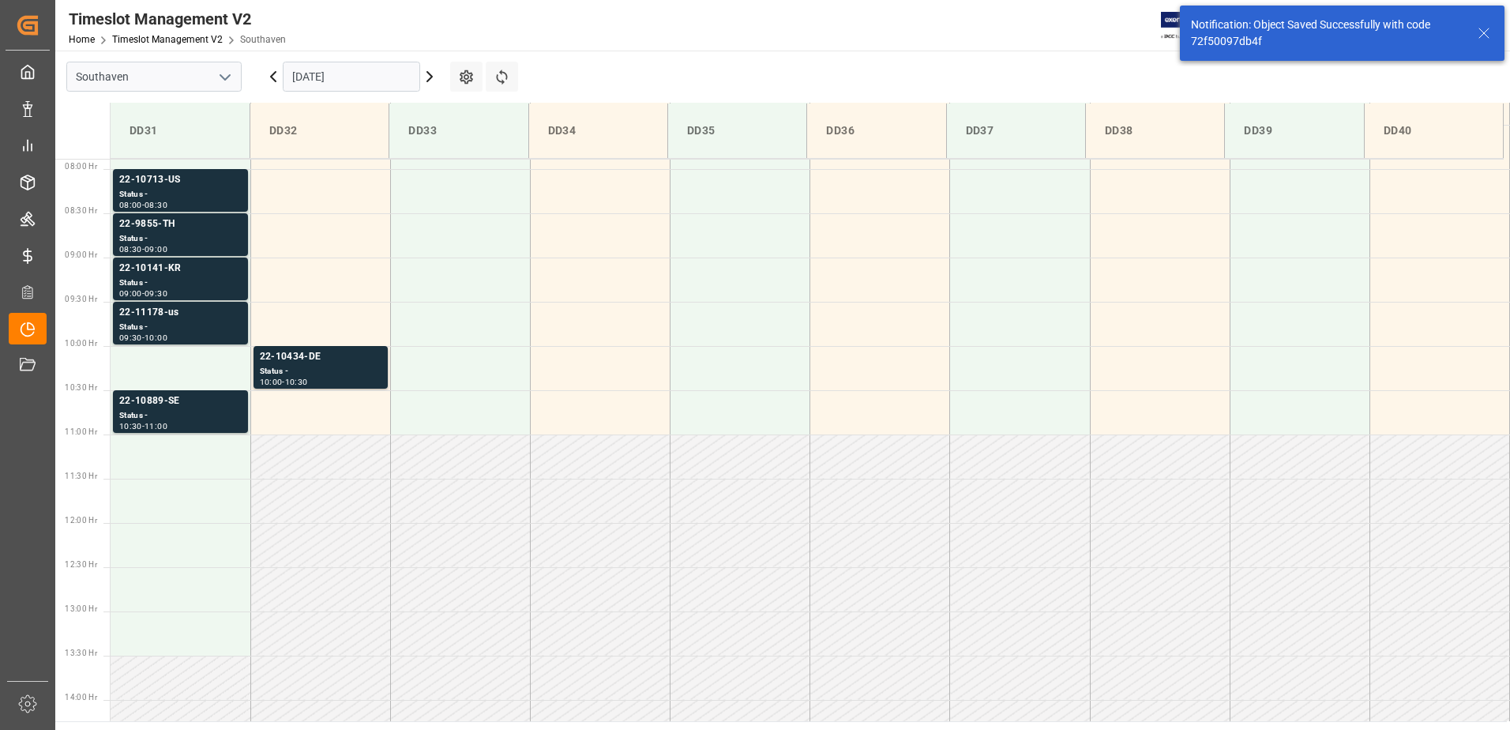
click at [1483, 26] on icon at bounding box center [1484, 33] width 19 height 19
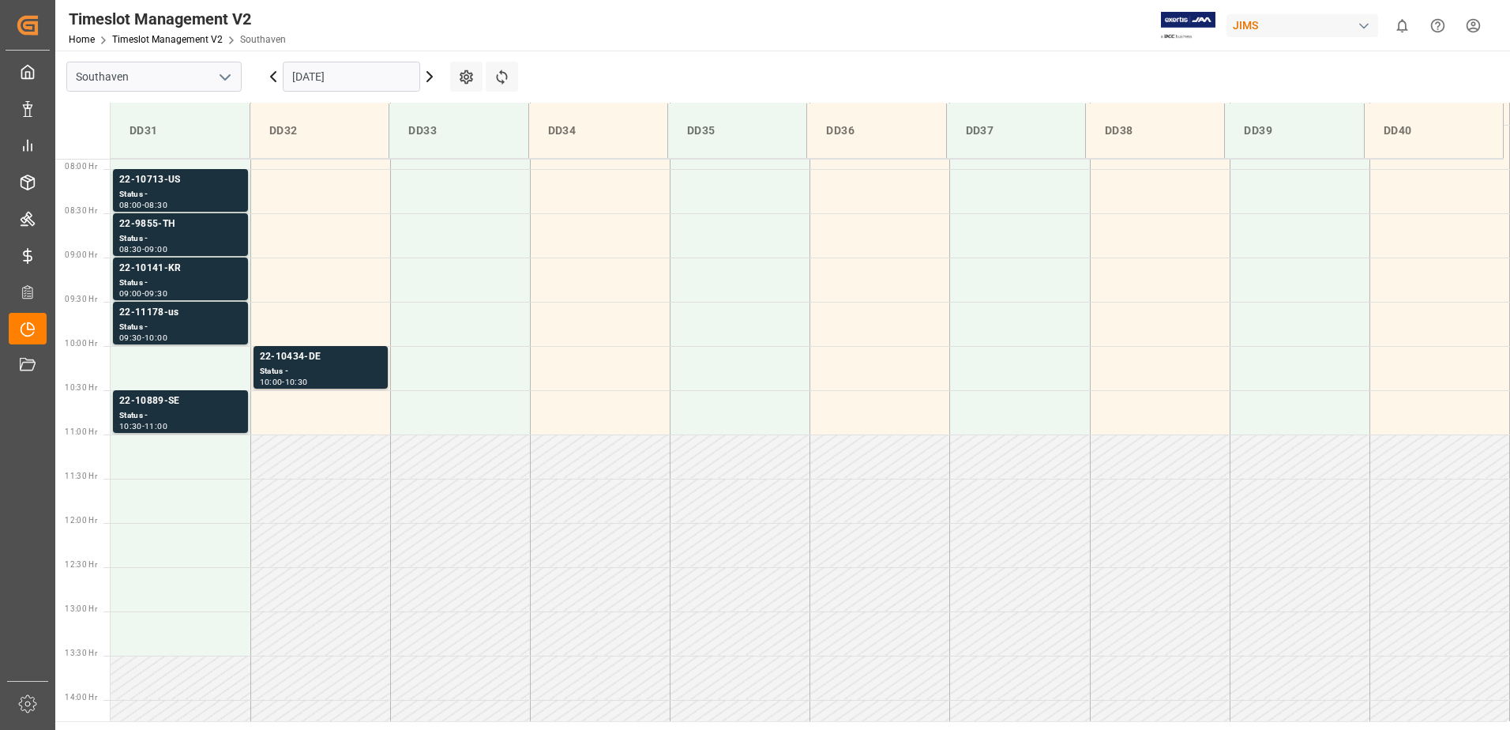
click at [1468, 15] on html "Created by potrace 1.15, written by Peter Selinger 2001-2017 Created by potrace…" at bounding box center [755, 365] width 1510 height 730
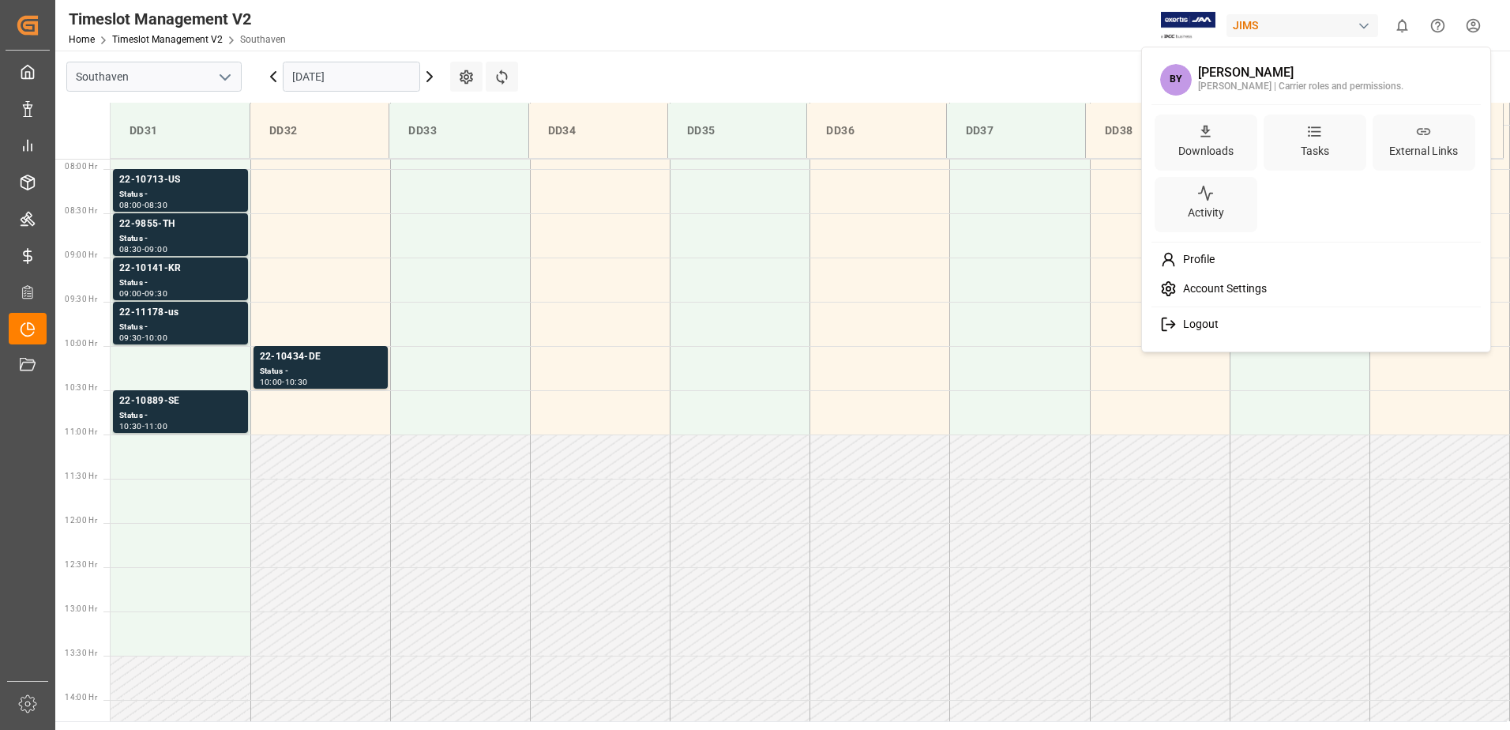
click at [1212, 324] on span "Logout" at bounding box center [1198, 325] width 42 height 14
